Goal: Task Accomplishment & Management: Manage account settings

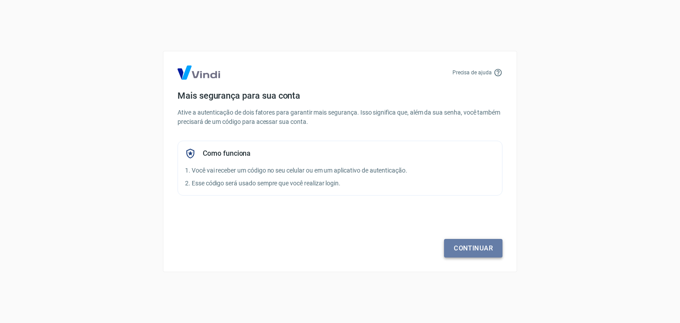
click at [468, 247] on link "Continuar" at bounding box center [473, 248] width 58 height 19
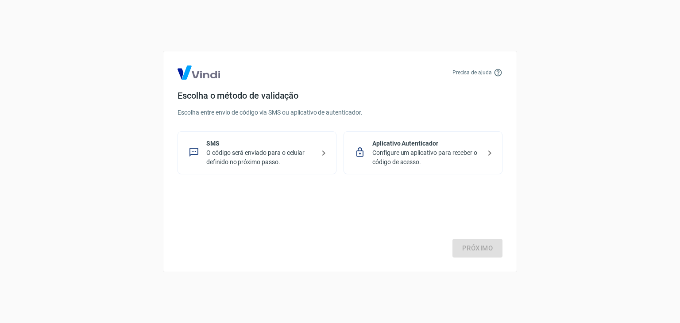
click at [261, 158] on p "O código será enviado para o celular definido no próximo passo." at bounding box center [260, 157] width 109 height 19
click at [482, 251] on link "Próximo" at bounding box center [478, 248] width 50 height 19
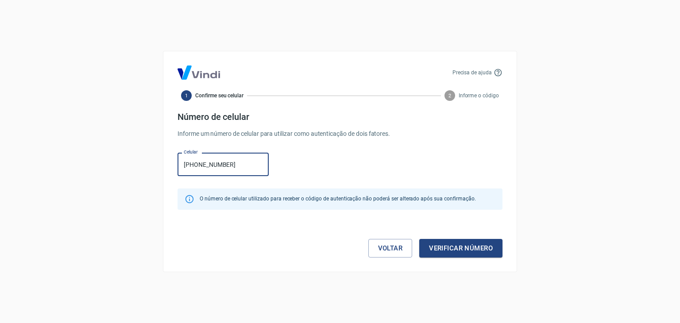
type input "(11) 97088-4130"
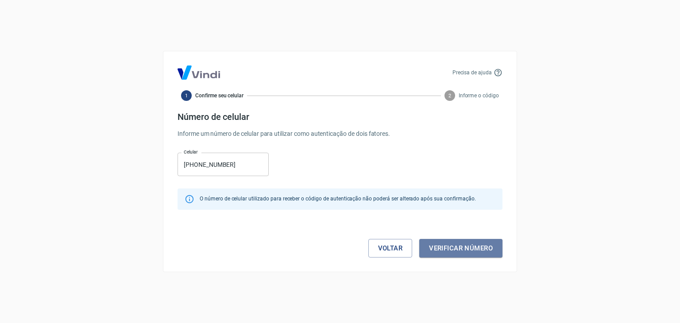
click at [482, 251] on button "Verificar número" at bounding box center [460, 248] width 83 height 19
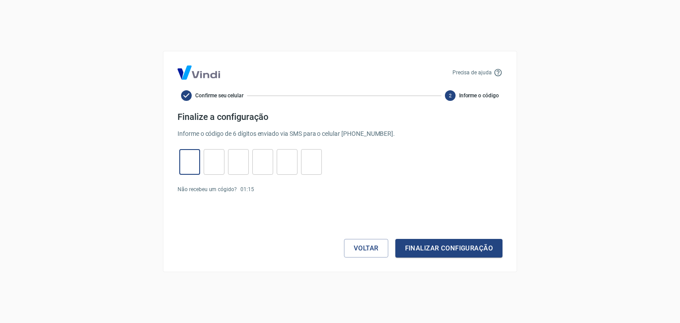
click at [190, 162] on input "tel" at bounding box center [189, 162] width 21 height 19
type input "9"
type input "8"
type input "3"
type input "4"
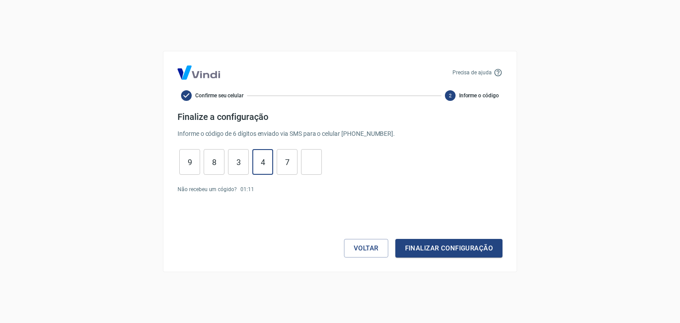
type input "7"
type input "0"
click at [434, 247] on button "Finalizar configuração" at bounding box center [449, 248] width 107 height 19
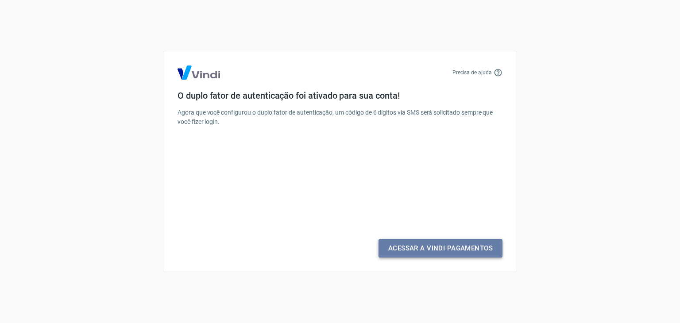
click at [434, 247] on link "Acessar a Vindi Pagamentos" at bounding box center [441, 248] width 124 height 19
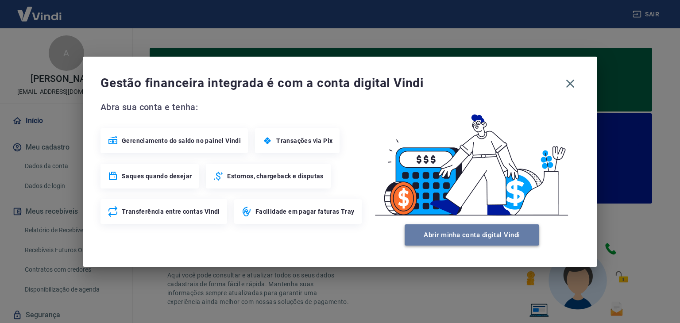
click at [473, 239] on button "Abrir minha conta digital Vindi" at bounding box center [472, 235] width 135 height 21
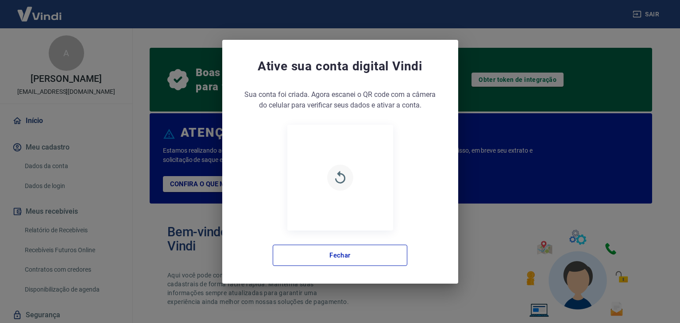
click at [340, 180] on icon "button" at bounding box center [341, 178] width 16 height 16
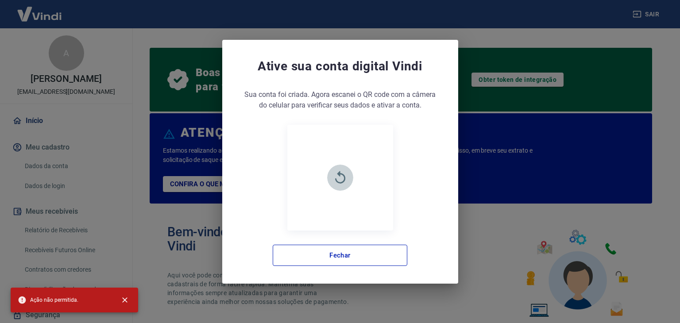
click at [340, 180] on icon "button" at bounding box center [341, 178] width 16 height 16
click at [342, 175] on icon "button" at bounding box center [341, 178] width 16 height 16
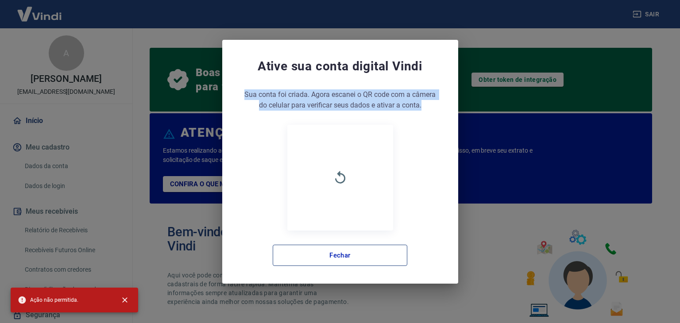
click at [338, 256] on button "Fechar" at bounding box center [340, 255] width 135 height 21
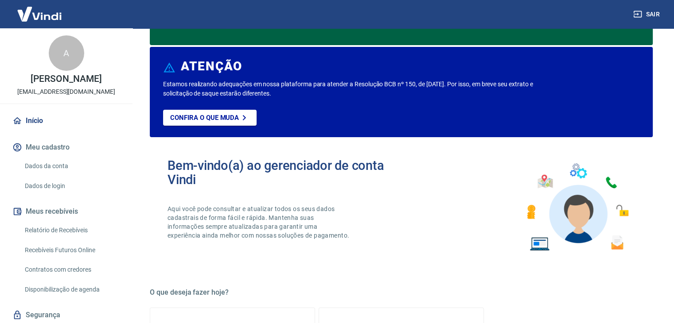
scroll to position [67, 0]
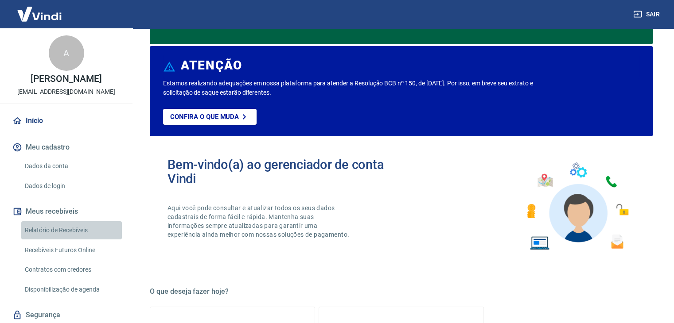
click at [80, 240] on link "Relatório de Recebíveis" at bounding box center [71, 230] width 101 height 18
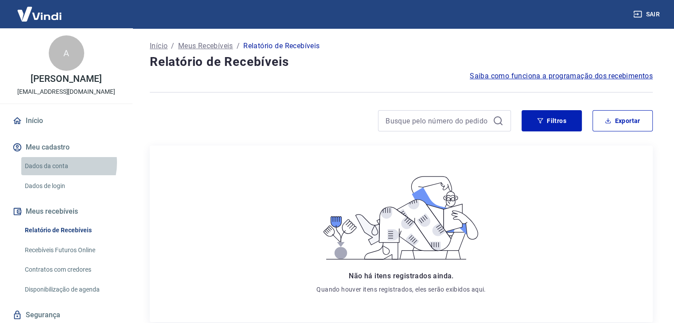
click at [52, 172] on link "Dados da conta" at bounding box center [71, 166] width 101 height 18
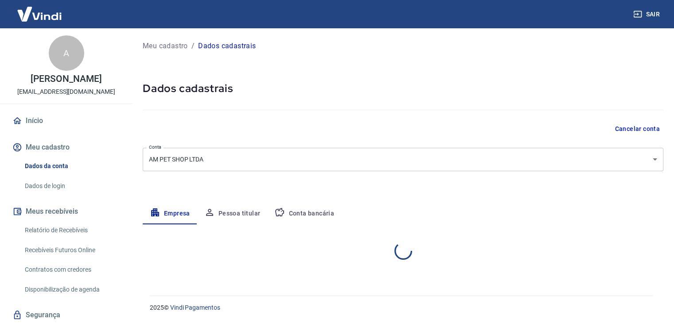
select select "SP"
select select "business"
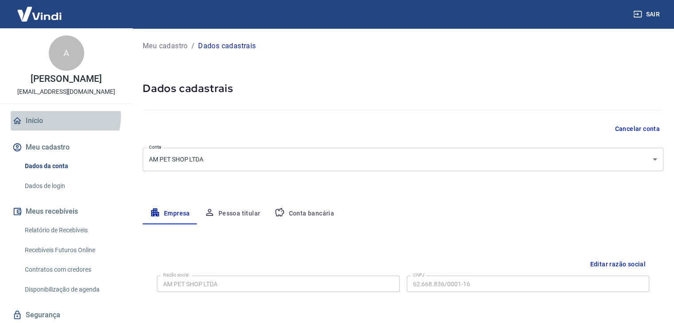
click at [65, 126] on link "Início" at bounding box center [66, 120] width 111 height 19
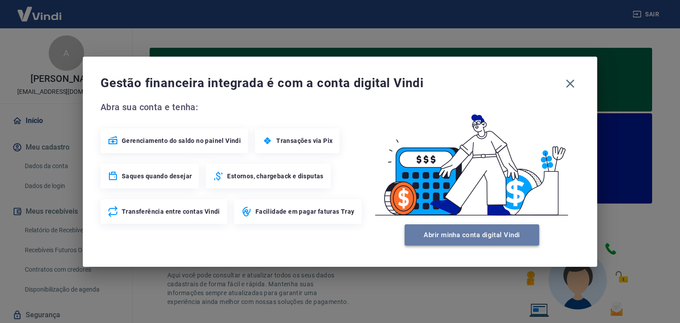
click at [461, 233] on button "Abrir minha conta digital Vindi" at bounding box center [472, 235] width 135 height 21
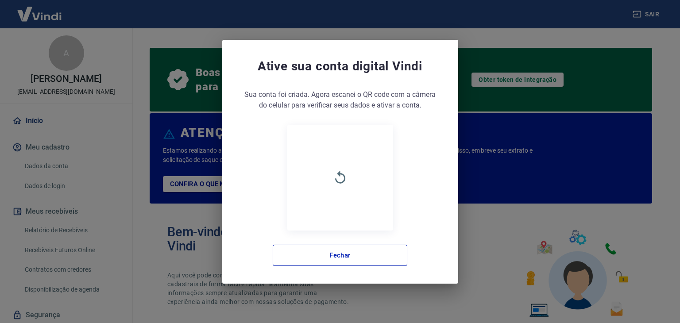
click at [167, 167] on div "Ative sua conta digital Vindi Sua conta foi criada. Agora clique no botão abaix…" at bounding box center [340, 161] width 680 height 323
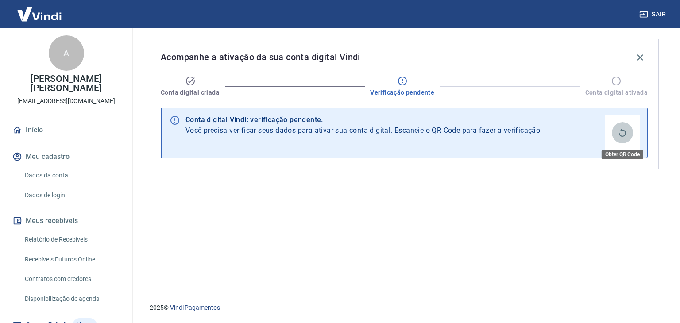
click at [626, 131] on icon "Obter QR Code" at bounding box center [622, 133] width 11 height 11
